Goal: Transaction & Acquisition: Book appointment/travel/reservation

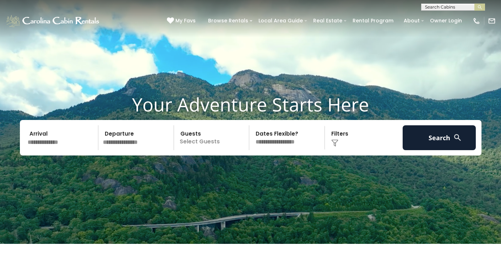
scroll to position [8, 0]
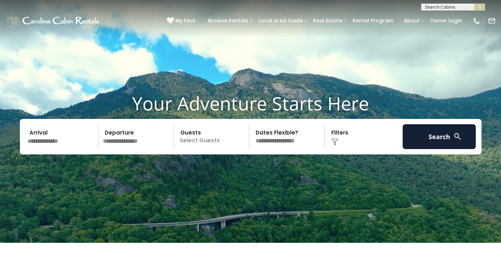
click at [71, 144] on input "text" at bounding box center [61, 136] width 73 height 25
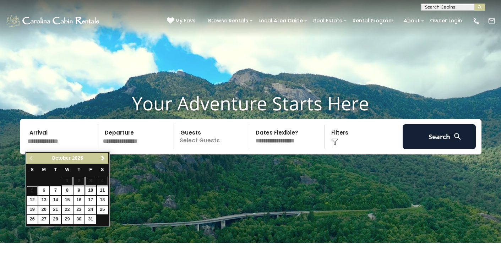
click at [90, 192] on link "10" at bounding box center [90, 190] width 11 height 9
type input "********"
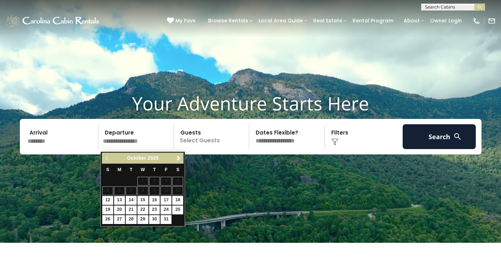
click at [119, 199] on link "13" at bounding box center [119, 200] width 11 height 9
type input "********"
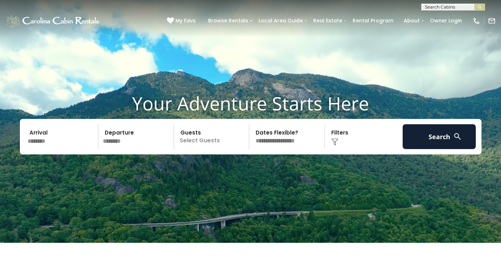
click at [202, 142] on p "Select Guests" at bounding box center [212, 136] width 73 height 25
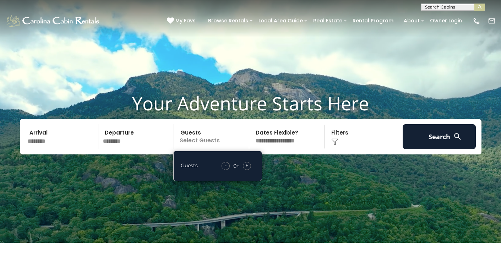
click at [245, 169] on span "+" at bounding box center [246, 165] width 3 height 7
click at [290, 173] on video at bounding box center [250, 117] width 501 height 251
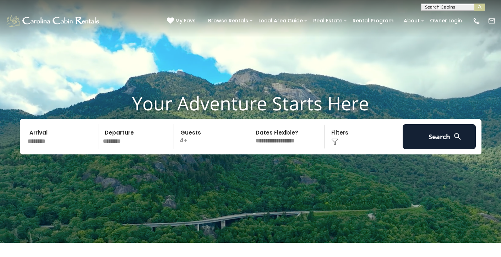
select select "*"
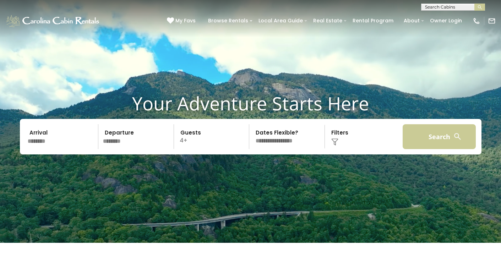
click at [418, 144] on button "Search" at bounding box center [438, 136] width 73 height 25
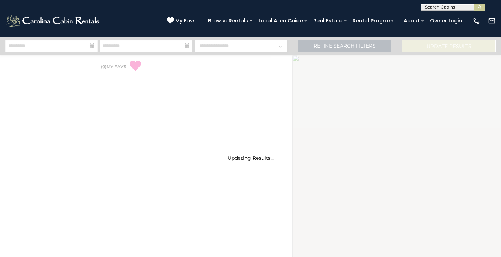
select select "*"
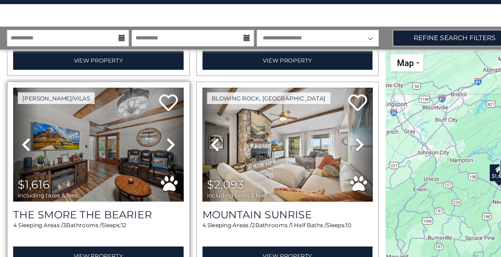
scroll to position [151, 0]
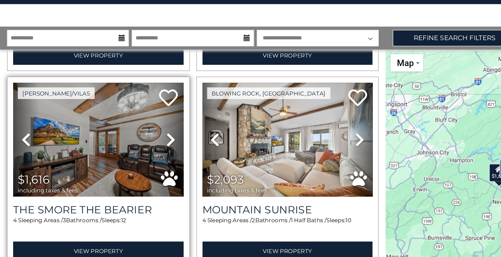
click at [126, 134] on icon at bounding box center [129, 139] width 7 height 11
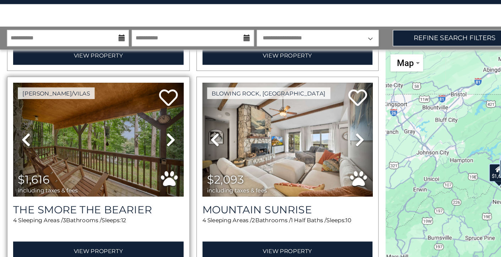
click at [126, 134] on icon at bounding box center [129, 139] width 7 height 11
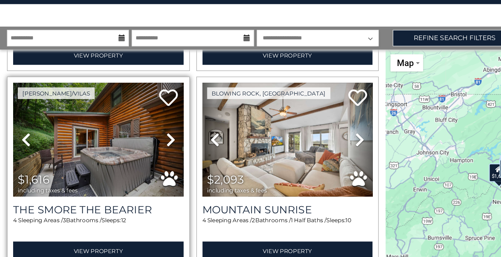
click at [126, 134] on icon at bounding box center [129, 139] width 7 height 11
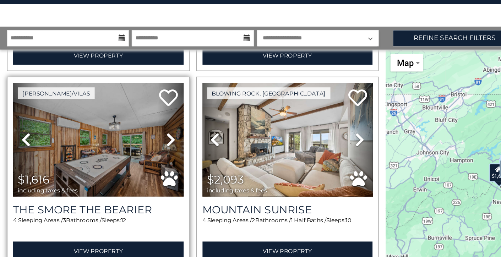
click at [126, 134] on icon at bounding box center [129, 139] width 7 height 11
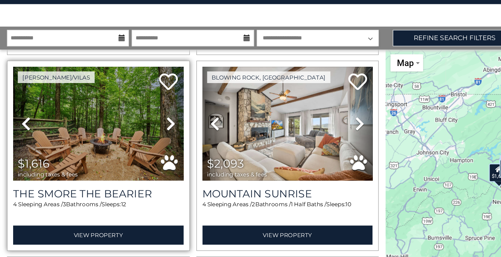
scroll to position [167, 0]
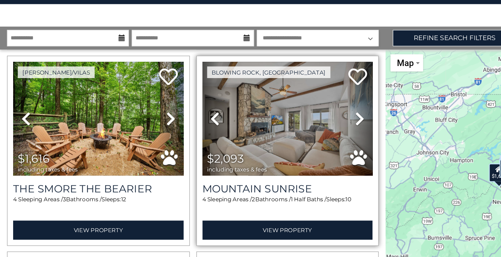
click at [272, 119] on icon at bounding box center [272, 124] width 7 height 11
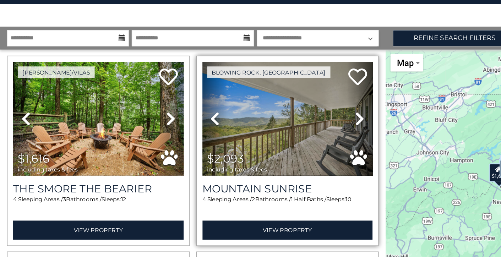
click at [272, 119] on icon at bounding box center [272, 124] width 7 height 11
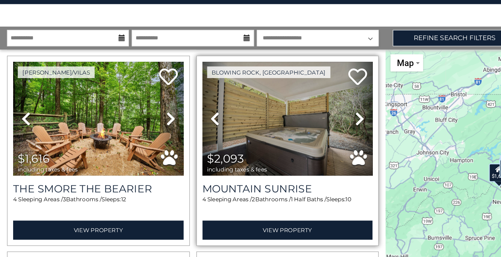
click at [272, 119] on icon at bounding box center [272, 124] width 7 height 11
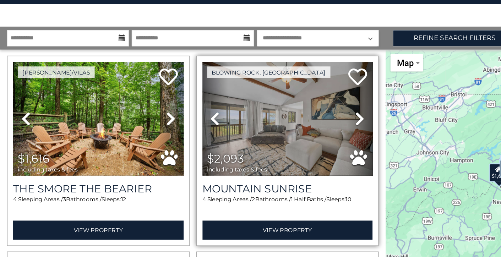
click at [272, 119] on icon at bounding box center [272, 124] width 7 height 11
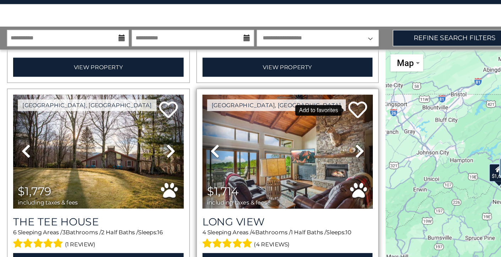
scroll to position [294, 0]
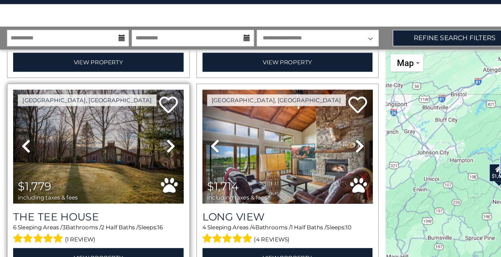
click at [126, 139] on icon at bounding box center [129, 144] width 7 height 11
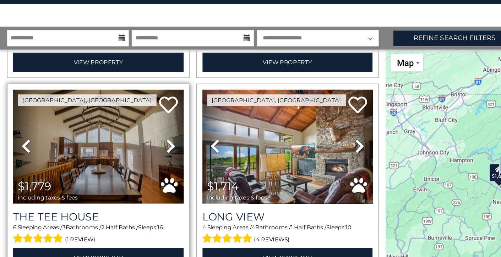
click at [126, 139] on icon at bounding box center [129, 144] width 7 height 11
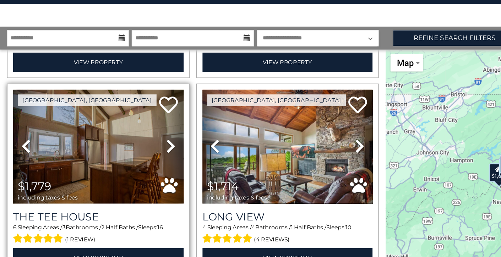
click at [126, 139] on icon at bounding box center [129, 144] width 7 height 11
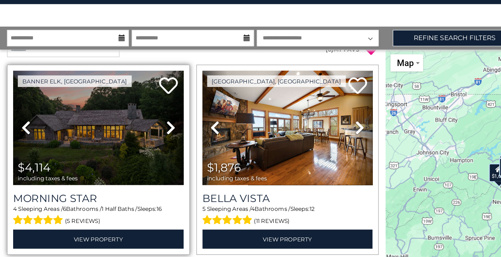
scroll to position [14, 0]
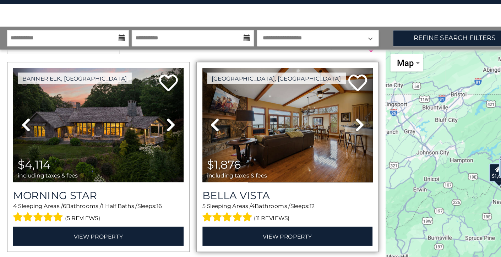
click at [183, 99] on img at bounding box center [217, 129] width 129 height 87
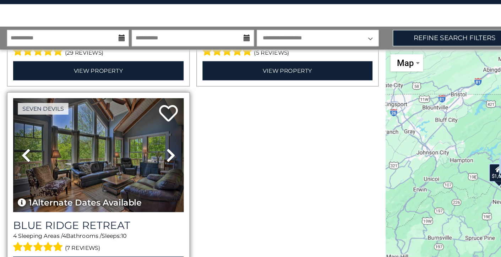
scroll to position [1178, 0]
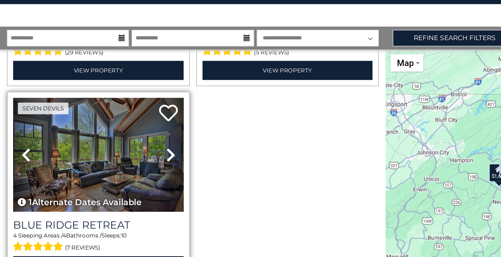
click at [82, 108] on img at bounding box center [74, 151] width 129 height 87
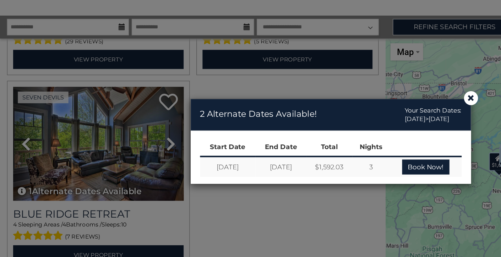
click at [124, 154] on div "× 2 Alternate Dates Available! Your Search Dates: 10/10/2025 > 10/13/2025 Start…" at bounding box center [250, 150] width 501 height 214
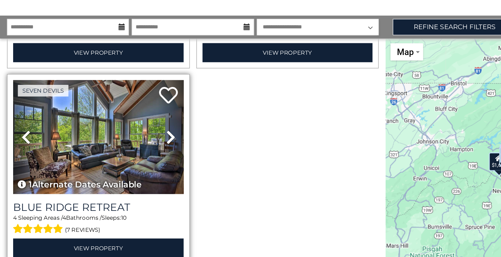
scroll to position [1182, 0]
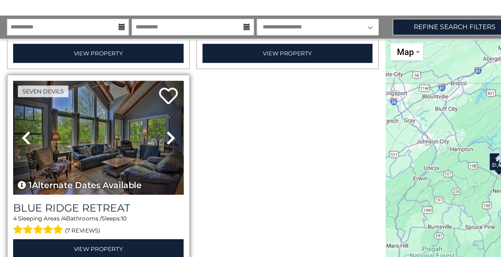
click at [126, 141] on icon at bounding box center [129, 146] width 7 height 11
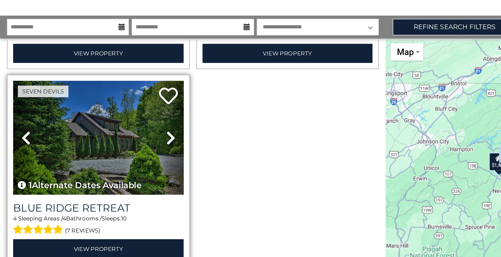
click at [126, 141] on icon at bounding box center [129, 146] width 7 height 11
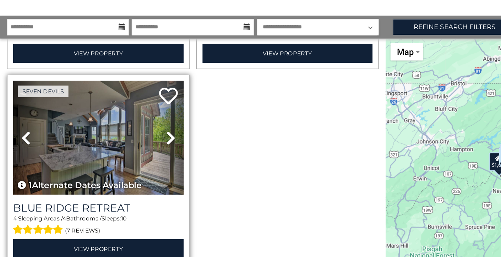
click at [126, 141] on icon at bounding box center [129, 146] width 7 height 11
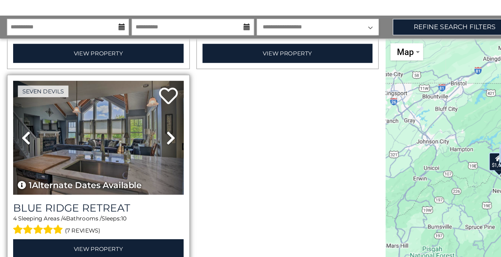
click at [126, 141] on icon at bounding box center [129, 146] width 7 height 11
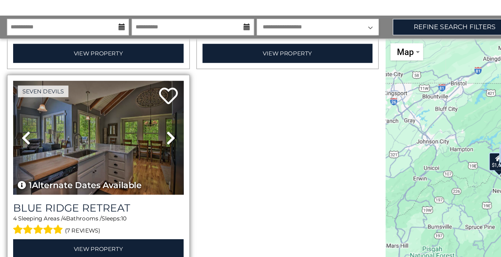
click at [126, 141] on icon at bounding box center [129, 146] width 7 height 11
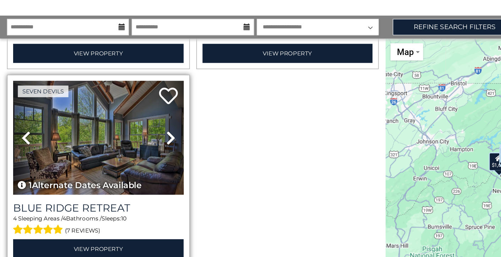
click at [126, 141] on icon at bounding box center [129, 146] width 7 height 11
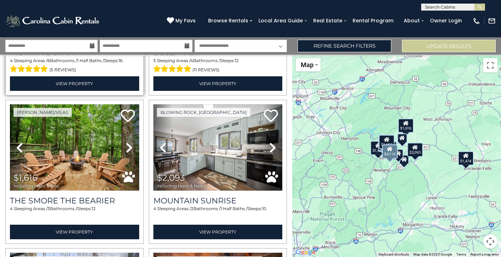
scroll to position [132, 0]
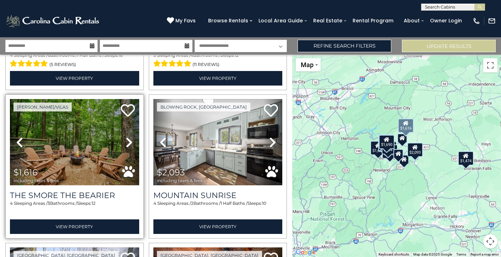
click at [128, 140] on icon at bounding box center [129, 142] width 7 height 11
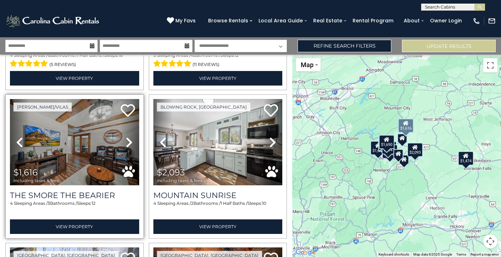
click at [128, 140] on icon at bounding box center [129, 142] width 7 height 11
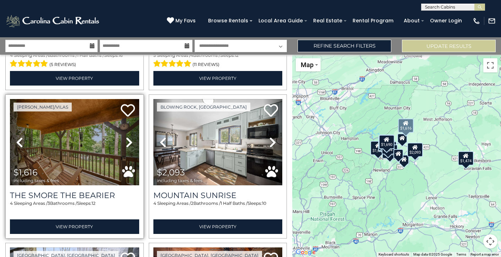
click at [128, 140] on icon at bounding box center [129, 142] width 7 height 11
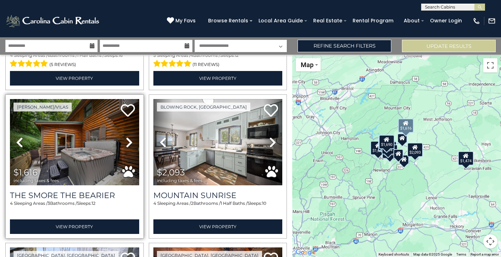
click at [128, 141] on icon at bounding box center [129, 142] width 7 height 11
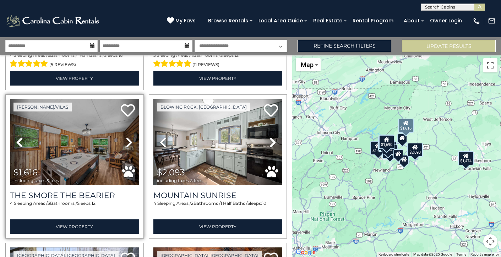
click at [128, 141] on icon at bounding box center [129, 142] width 7 height 11
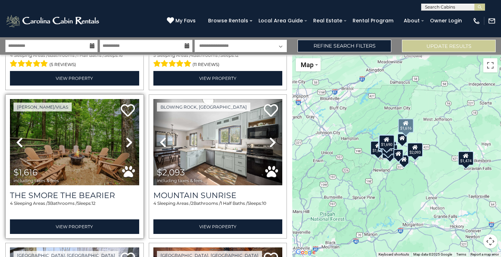
click at [128, 141] on icon at bounding box center [129, 142] width 7 height 11
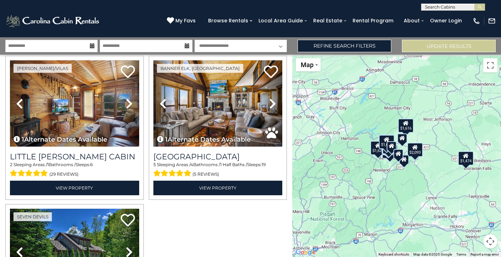
scroll to position [1068, 0]
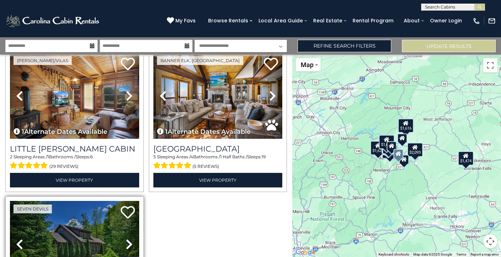
click at [82, 229] on img at bounding box center [74, 244] width 129 height 87
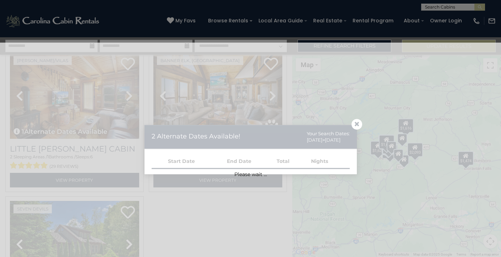
click at [353, 124] on div "Please wait ..." at bounding box center [250, 150] width 501 height 214
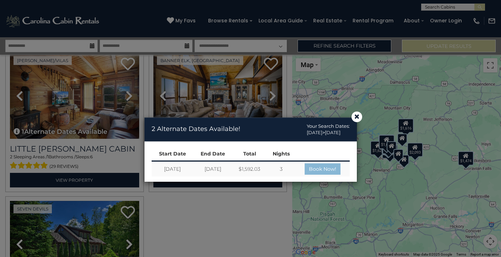
click at [320, 169] on link "Book Now!" at bounding box center [322, 169] width 36 height 11
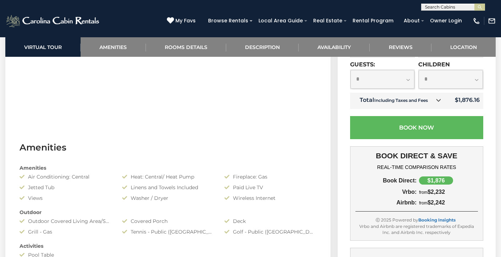
scroll to position [432, 0]
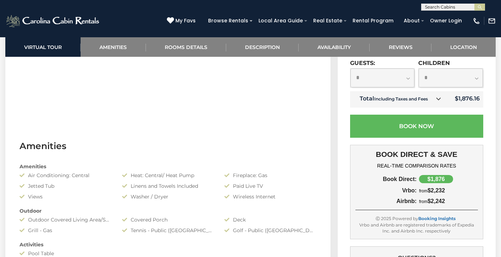
click at [439, 101] on icon at bounding box center [438, 98] width 5 height 5
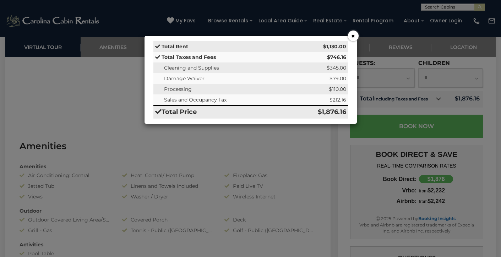
click at [353, 36] on button "×" at bounding box center [353, 36] width 11 height 11
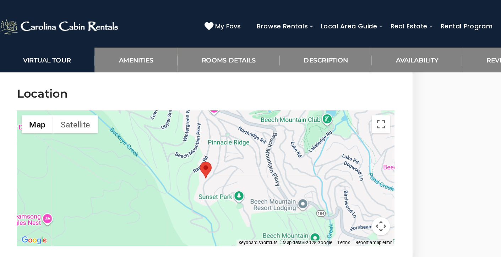
scroll to position [2122, 0]
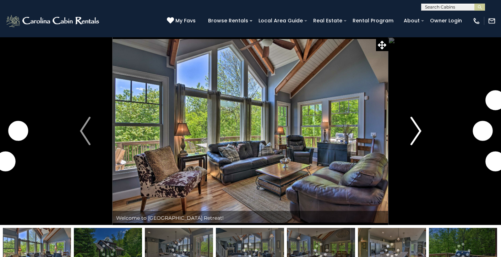
click at [413, 131] on img "Next" at bounding box center [415, 131] width 11 height 28
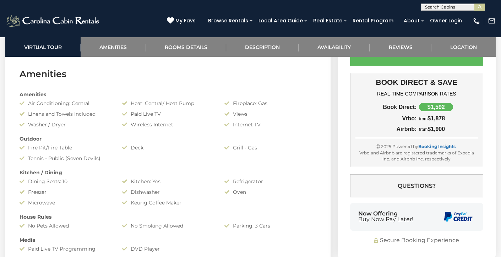
scroll to position [485, 0]
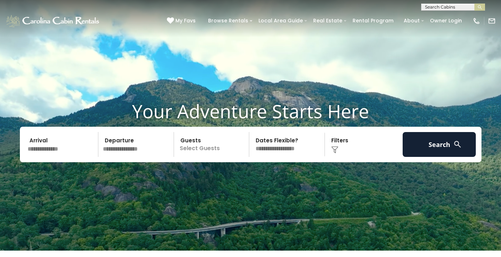
click at [58, 147] on input "text" at bounding box center [61, 144] width 73 height 25
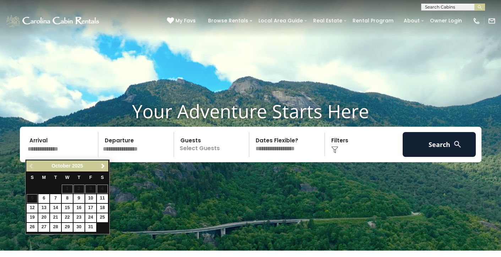
click at [90, 199] on link "10" at bounding box center [90, 198] width 11 height 9
type input "********"
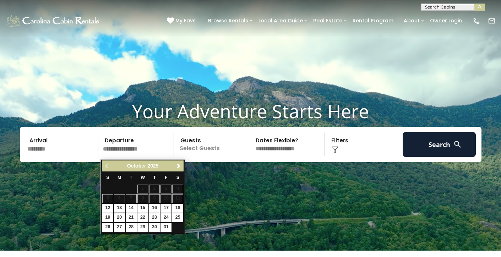
click at [119, 208] on link "13" at bounding box center [119, 208] width 11 height 9
type input "********"
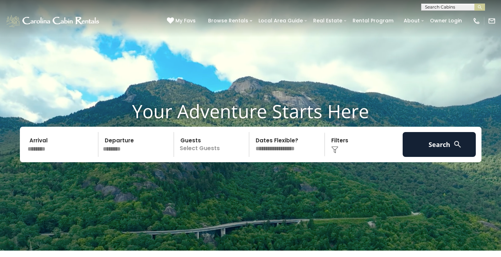
click at [213, 147] on p "Select Guests" at bounding box center [212, 144] width 73 height 25
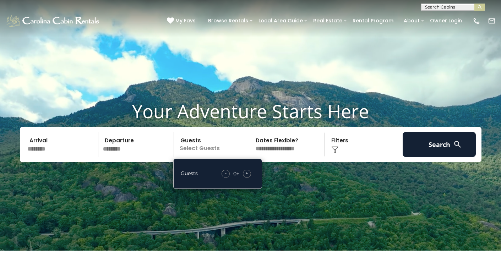
click at [251, 173] on div "- 0 + +" at bounding box center [236, 174] width 37 height 8
click at [251, 174] on div "- 0 + +" at bounding box center [236, 174] width 37 height 8
click at [250, 177] on div "+" at bounding box center [247, 174] width 8 height 8
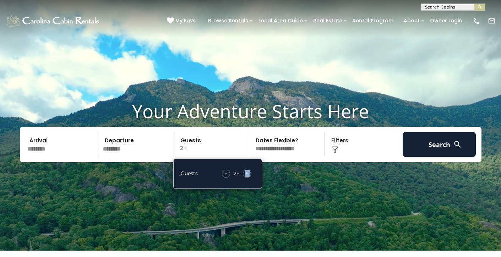
click at [250, 177] on div "+" at bounding box center [247, 174] width 8 height 8
select select "*"
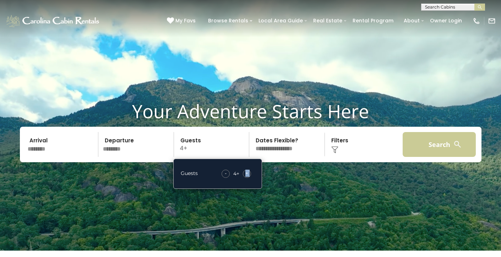
click at [409, 146] on button "Search" at bounding box center [438, 144] width 73 height 25
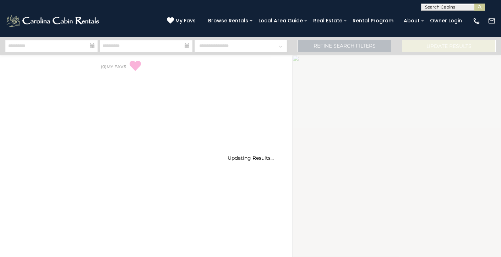
select select "*"
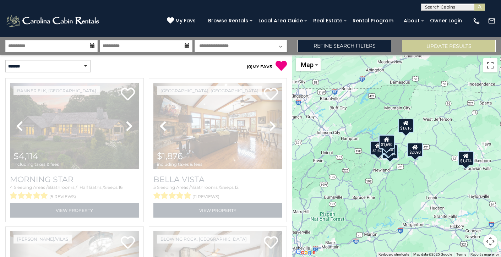
click at [214, 67] on p "( 0 ) MY FAVS" at bounding box center [216, 66] width 141 height 12
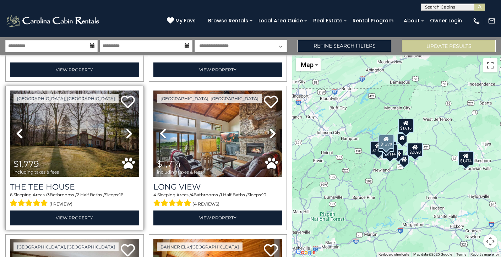
scroll to position [293, 0]
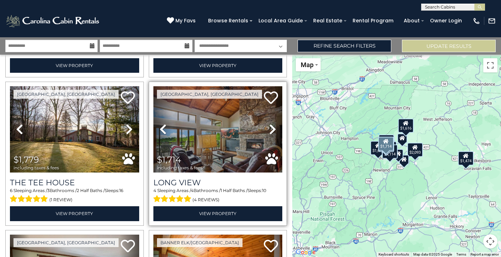
click at [269, 126] on icon at bounding box center [272, 128] width 7 height 11
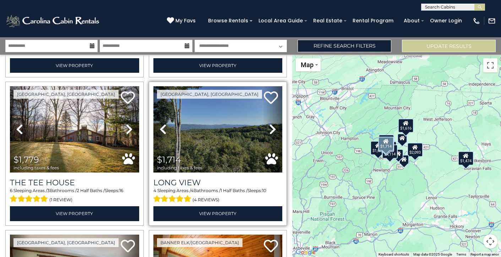
click at [269, 126] on icon at bounding box center [272, 128] width 7 height 11
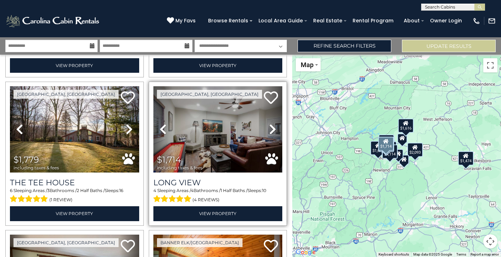
click at [269, 126] on icon at bounding box center [272, 128] width 7 height 11
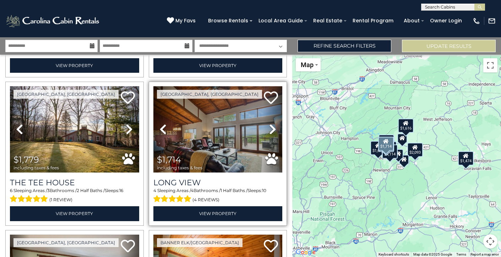
click at [269, 126] on icon at bounding box center [272, 128] width 7 height 11
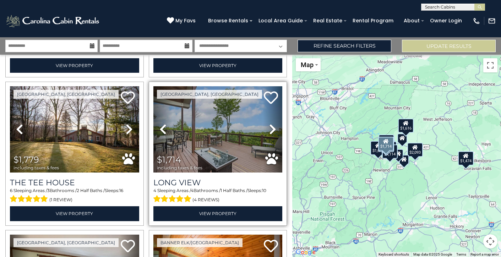
click at [269, 126] on icon at bounding box center [272, 128] width 7 height 11
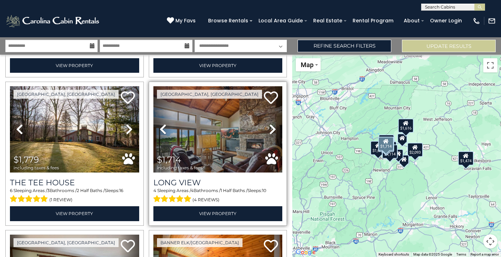
click at [269, 126] on icon at bounding box center [272, 128] width 7 height 11
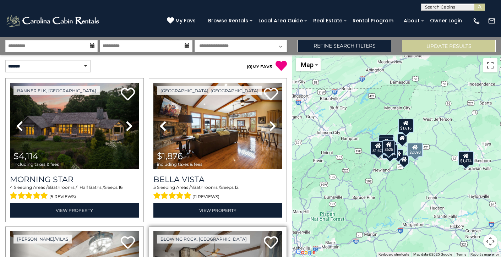
scroll to position [0, 0]
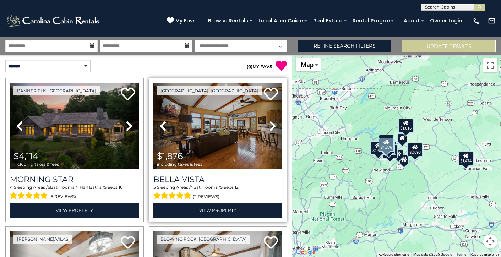
click at [270, 121] on icon at bounding box center [272, 125] width 7 height 11
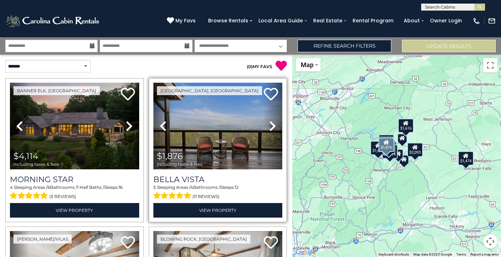
click at [270, 121] on icon at bounding box center [272, 125] width 7 height 11
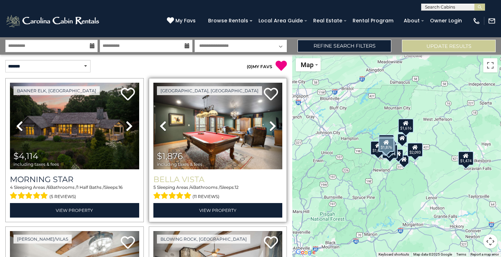
click at [212, 177] on h3 "Bella Vista" at bounding box center [217, 180] width 129 height 10
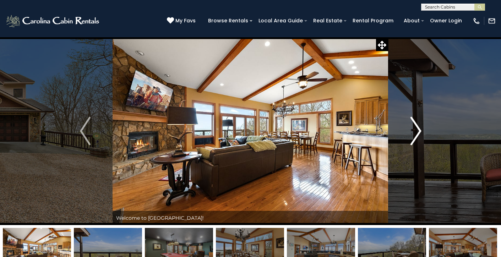
click at [415, 130] on img "Next" at bounding box center [415, 131] width 11 height 28
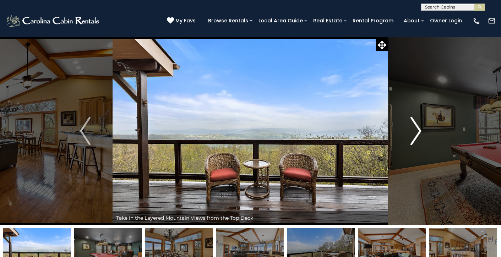
click at [415, 130] on img "Next" at bounding box center [415, 131] width 11 height 28
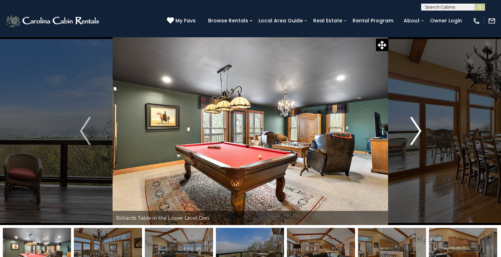
click at [415, 130] on img "Next" at bounding box center [415, 131] width 11 height 28
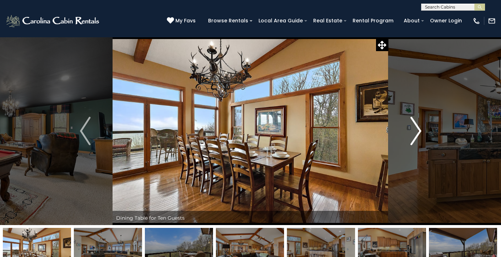
click at [415, 130] on img "Next" at bounding box center [415, 131] width 11 height 28
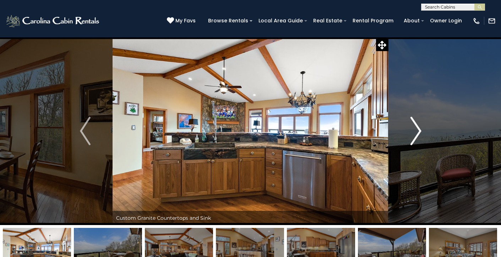
click at [415, 130] on img "Next" at bounding box center [415, 131] width 11 height 28
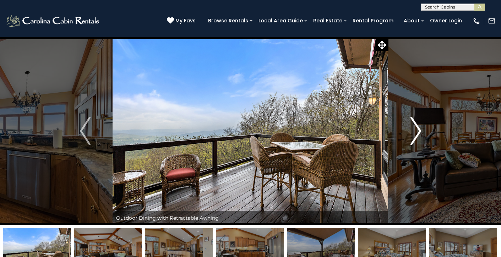
click at [415, 130] on img "Next" at bounding box center [415, 131] width 11 height 28
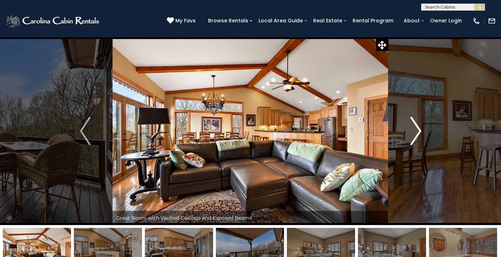
click at [415, 130] on img "Next" at bounding box center [415, 131] width 11 height 28
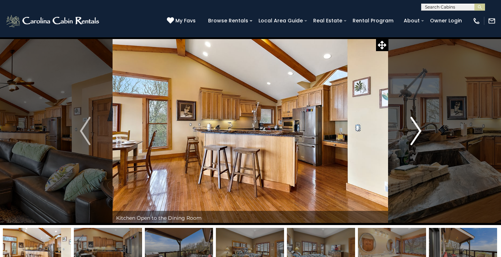
click at [415, 130] on img "Next" at bounding box center [415, 131] width 11 height 28
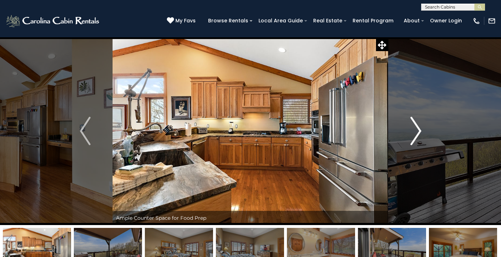
click at [415, 130] on img "Next" at bounding box center [415, 131] width 11 height 28
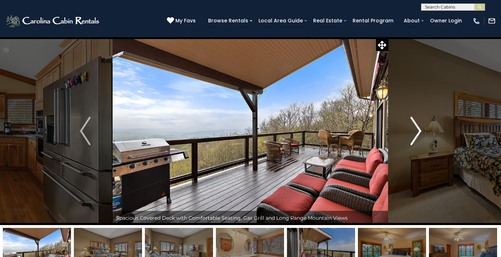
click at [415, 130] on img "Next" at bounding box center [415, 131] width 11 height 28
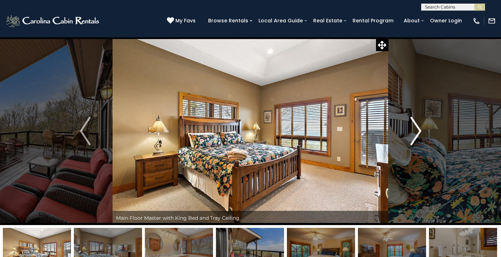
click at [415, 130] on img "Next" at bounding box center [415, 131] width 11 height 28
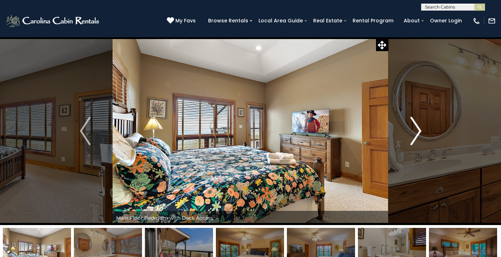
click at [415, 130] on img "Next" at bounding box center [415, 131] width 11 height 28
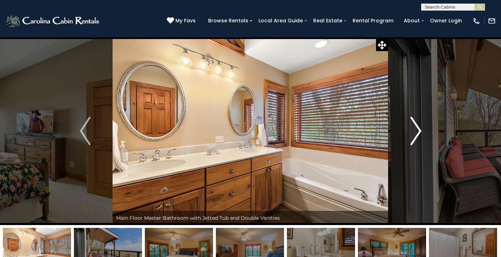
click at [415, 130] on img "Next" at bounding box center [415, 131] width 11 height 28
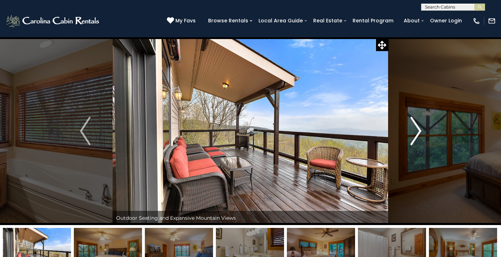
click at [415, 130] on img "Next" at bounding box center [415, 131] width 11 height 28
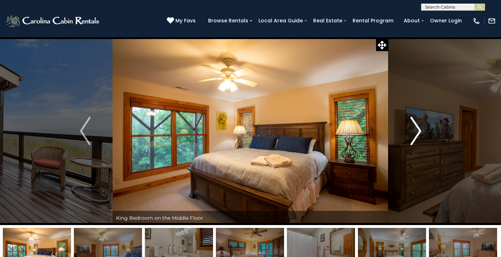
click at [415, 130] on img "Next" at bounding box center [415, 131] width 11 height 28
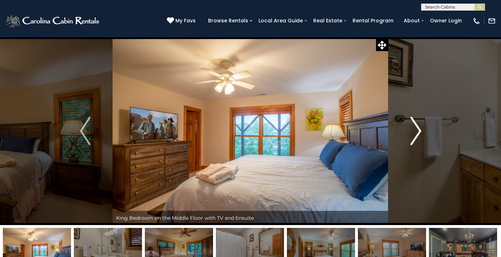
click at [415, 130] on img "Next" at bounding box center [415, 131] width 11 height 28
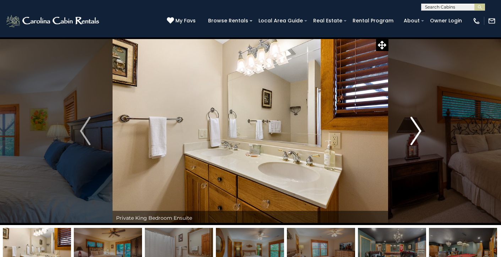
click at [415, 130] on img "Next" at bounding box center [415, 131] width 11 height 28
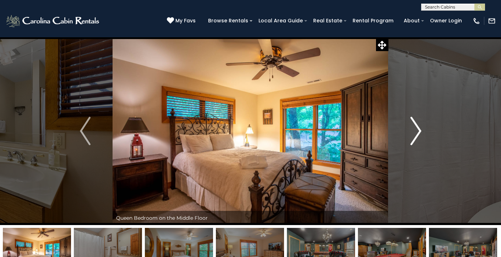
click at [415, 130] on img "Next" at bounding box center [415, 131] width 11 height 28
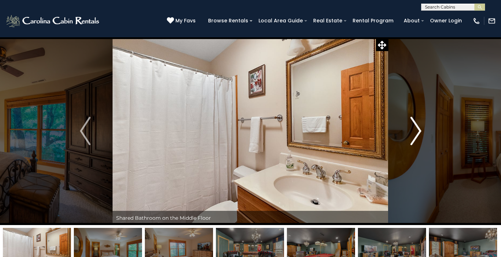
click at [415, 130] on img "Next" at bounding box center [415, 131] width 11 height 28
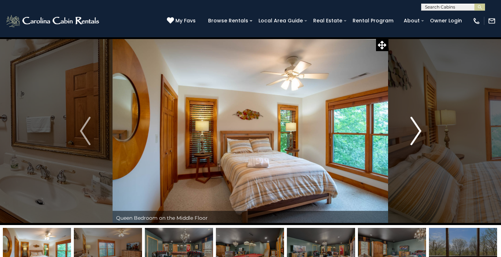
click at [415, 130] on img "Next" at bounding box center [415, 131] width 11 height 28
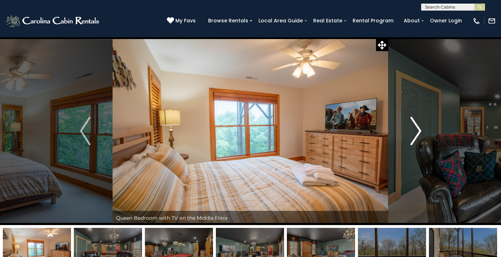
click at [415, 130] on img "Next" at bounding box center [415, 131] width 11 height 28
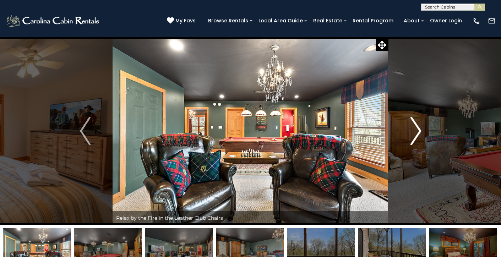
click at [415, 130] on img "Next" at bounding box center [415, 131] width 11 height 28
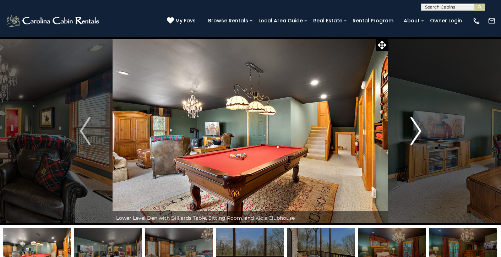
click at [415, 130] on img "Next" at bounding box center [415, 131] width 11 height 28
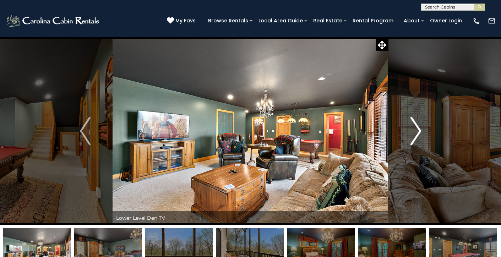
click at [415, 130] on img "Next" at bounding box center [415, 131] width 11 height 28
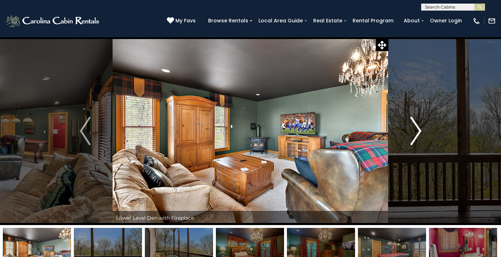
click at [415, 130] on img "Next" at bounding box center [415, 131] width 11 height 28
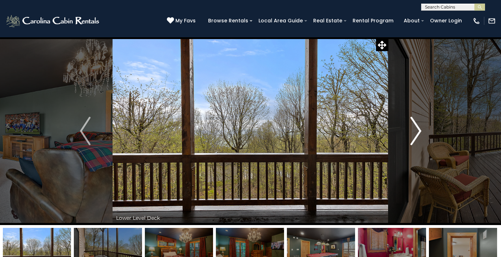
click at [411, 129] on img "Next" at bounding box center [415, 131] width 11 height 28
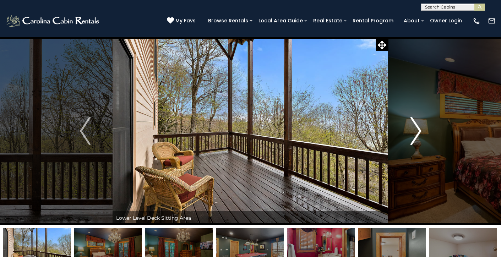
click at [411, 129] on img "Next" at bounding box center [415, 131] width 11 height 28
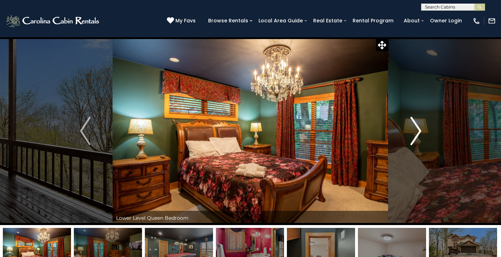
click at [411, 129] on img "Next" at bounding box center [415, 131] width 11 height 28
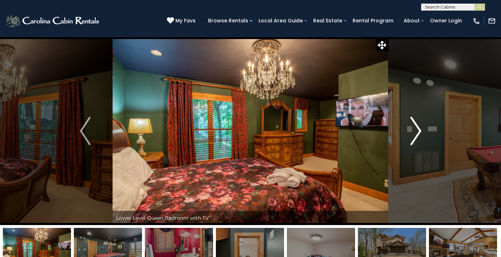
click at [411, 129] on img "Next" at bounding box center [415, 131] width 11 height 28
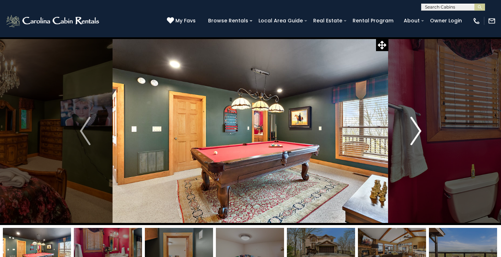
click at [411, 129] on img "Next" at bounding box center [415, 131] width 11 height 28
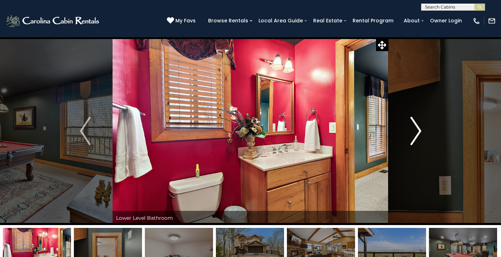
click at [411, 129] on img "Next" at bounding box center [415, 131] width 11 height 28
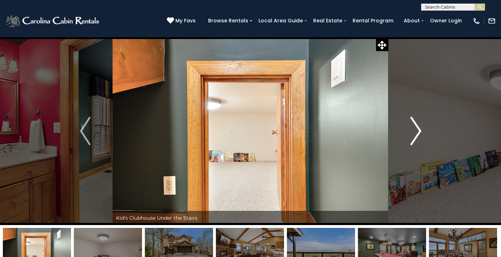
click at [411, 129] on img "Next" at bounding box center [415, 131] width 11 height 28
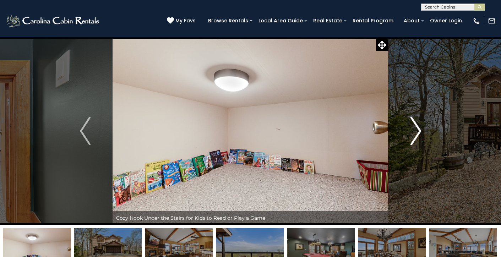
click at [411, 129] on img "Next" at bounding box center [415, 131] width 11 height 28
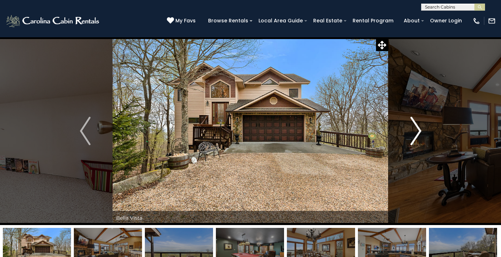
click at [411, 129] on img "Next" at bounding box center [415, 131] width 11 height 28
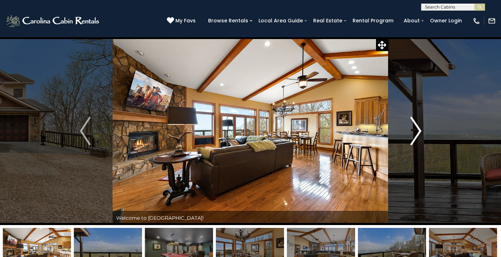
click at [411, 129] on img "Next" at bounding box center [415, 131] width 11 height 28
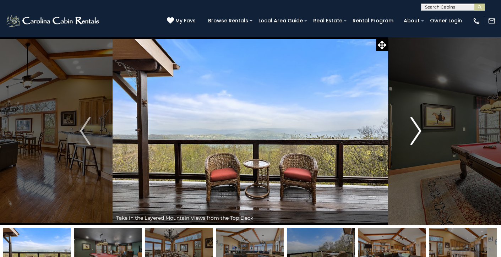
click at [411, 129] on img "Next" at bounding box center [415, 131] width 11 height 28
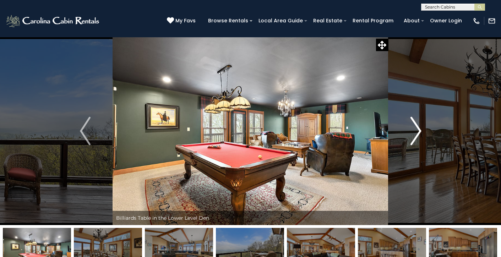
click at [411, 129] on img "Next" at bounding box center [415, 131] width 11 height 28
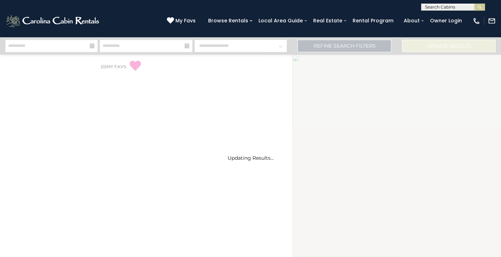
select select "*"
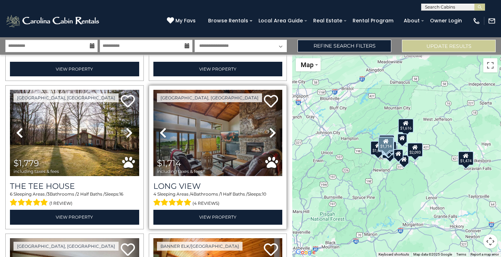
scroll to position [303, 0]
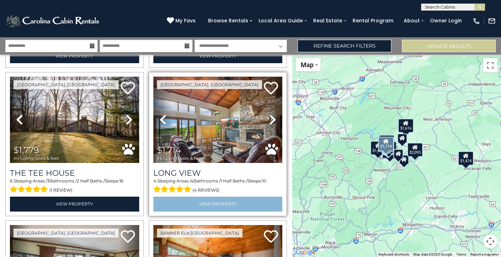
click at [223, 197] on link "View Property" at bounding box center [217, 204] width 129 height 15
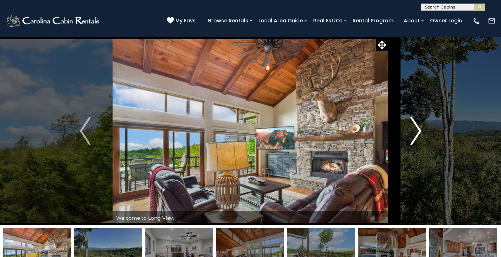
click at [413, 137] on img "Next" at bounding box center [415, 131] width 11 height 28
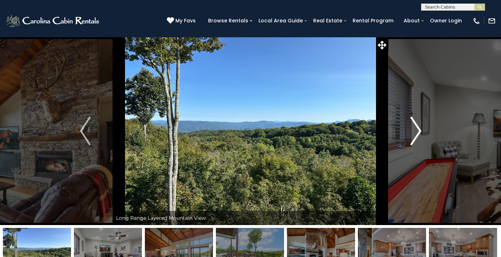
click at [413, 137] on img "Next" at bounding box center [415, 131] width 11 height 28
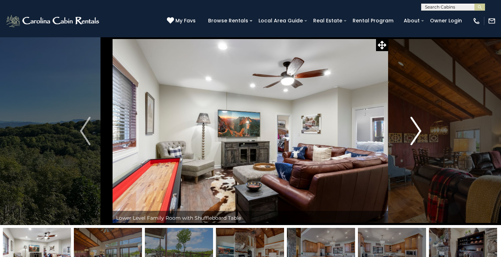
click at [413, 137] on img "Next" at bounding box center [415, 131] width 11 height 28
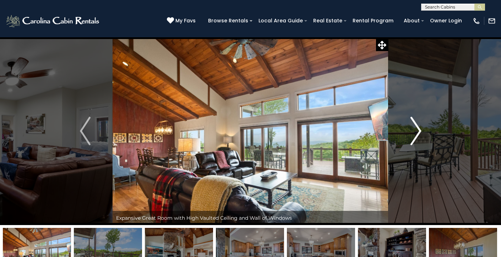
click at [413, 137] on img "Next" at bounding box center [415, 131] width 11 height 28
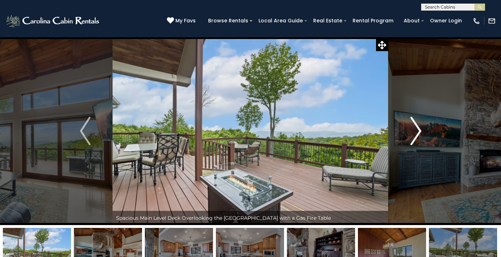
click at [413, 137] on img "Next" at bounding box center [415, 131] width 11 height 28
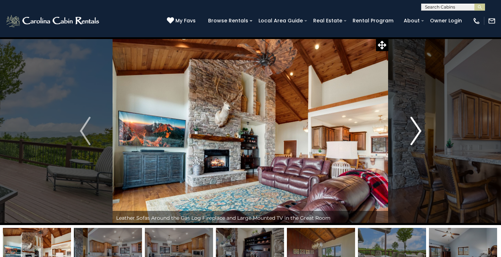
click at [413, 137] on img "Next" at bounding box center [415, 131] width 11 height 28
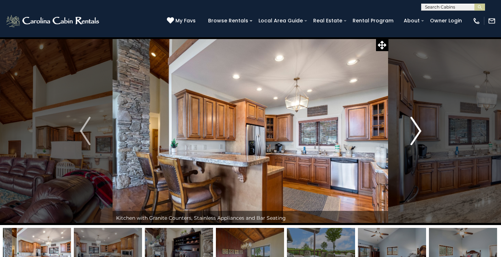
click at [413, 137] on img "Next" at bounding box center [415, 131] width 11 height 28
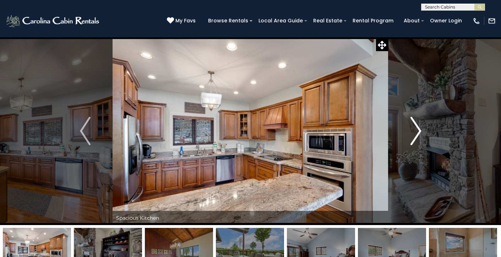
click at [413, 137] on img "Next" at bounding box center [415, 131] width 11 height 28
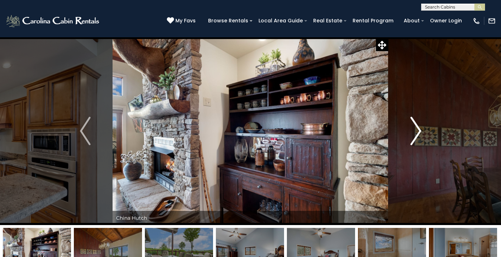
click at [413, 137] on img "Next" at bounding box center [415, 131] width 11 height 28
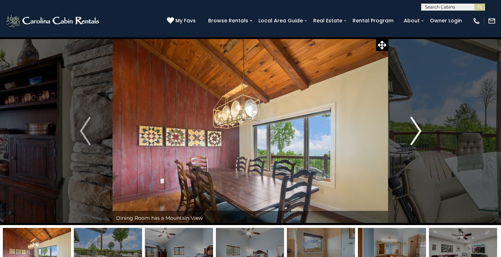
click at [413, 137] on img "Next" at bounding box center [415, 131] width 11 height 28
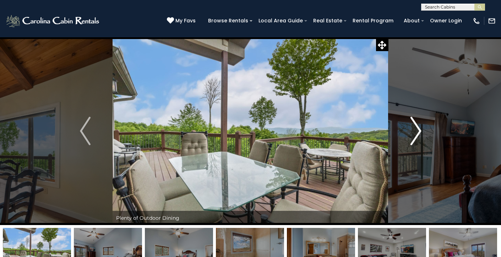
click at [413, 137] on img "Next" at bounding box center [415, 131] width 11 height 28
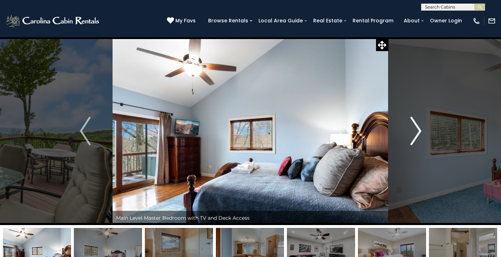
click at [413, 137] on img "Next" at bounding box center [415, 131] width 11 height 28
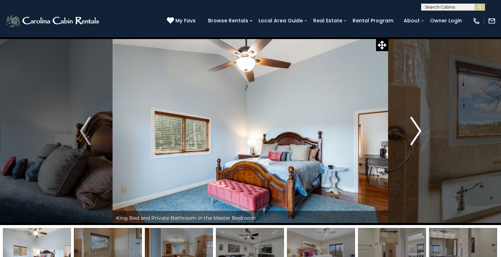
click at [413, 137] on img "Next" at bounding box center [415, 131] width 11 height 28
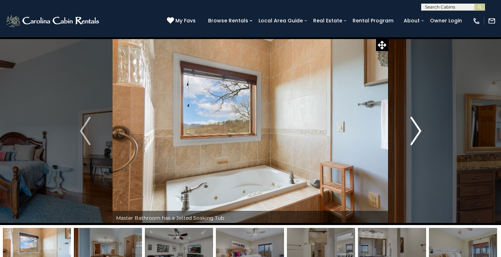
click at [413, 137] on img "Next" at bounding box center [415, 131] width 11 height 28
